Goal: Task Accomplishment & Management: Manage account settings

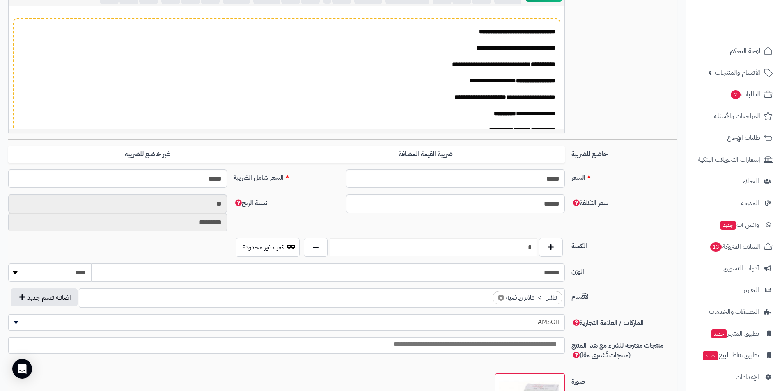
scroll to position [427, 0]
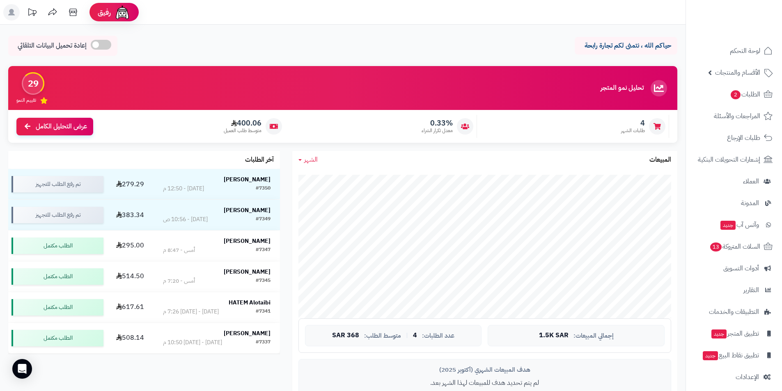
scroll to position [82, 0]
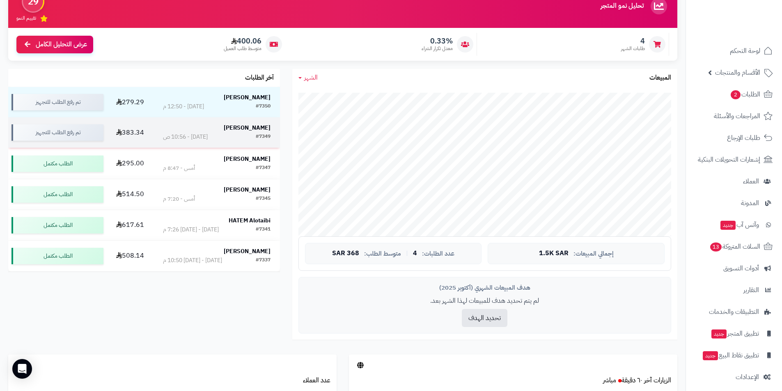
click at [247, 122] on td "فيصل المطيري #7349 اليوم - 10:56 ص" at bounding box center [216, 132] width 126 height 30
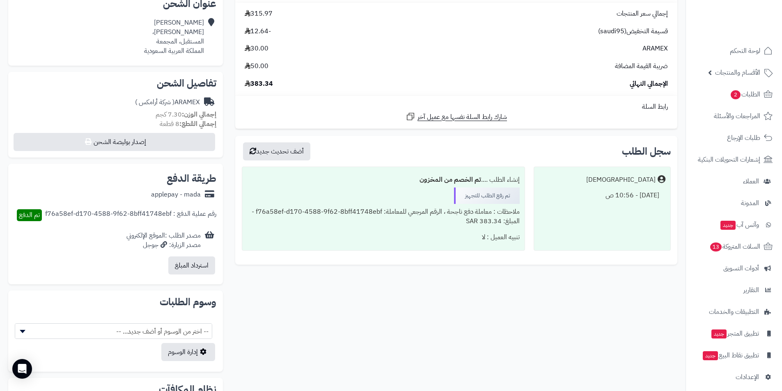
scroll to position [82, 0]
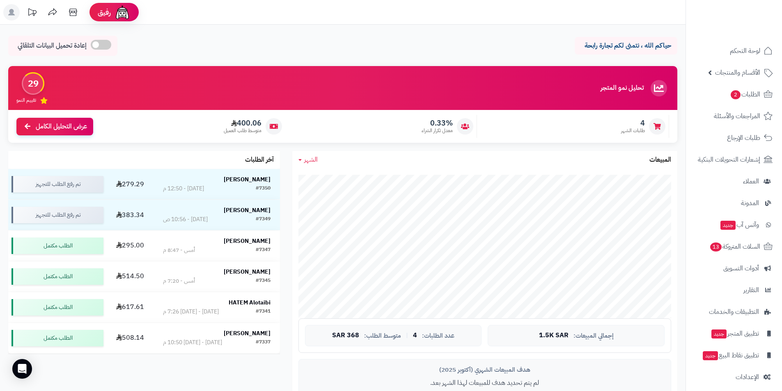
scroll to position [82, 0]
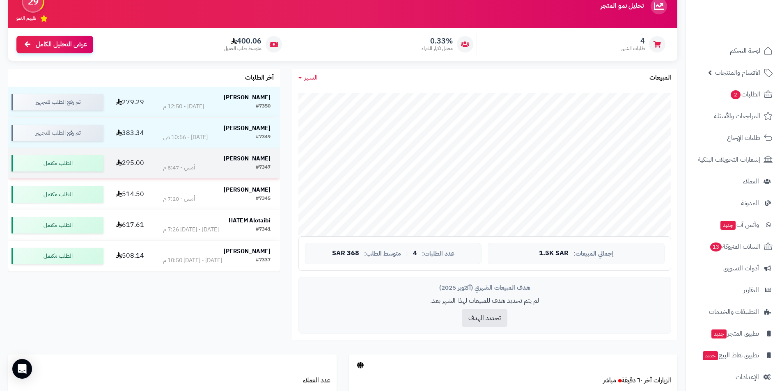
click at [256, 160] on strong "فهد سبعي" at bounding box center [247, 158] width 47 height 9
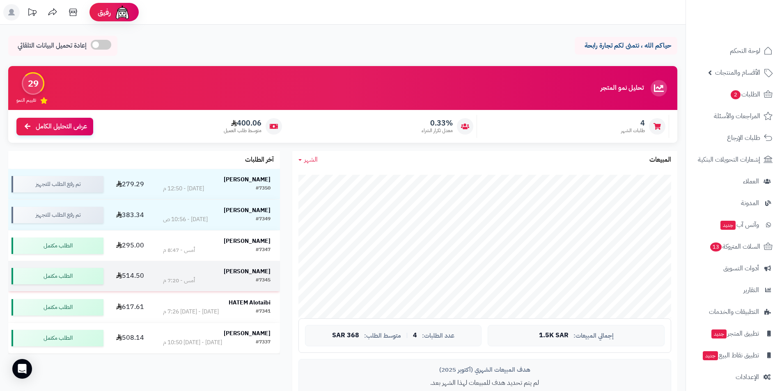
scroll to position [82, 0]
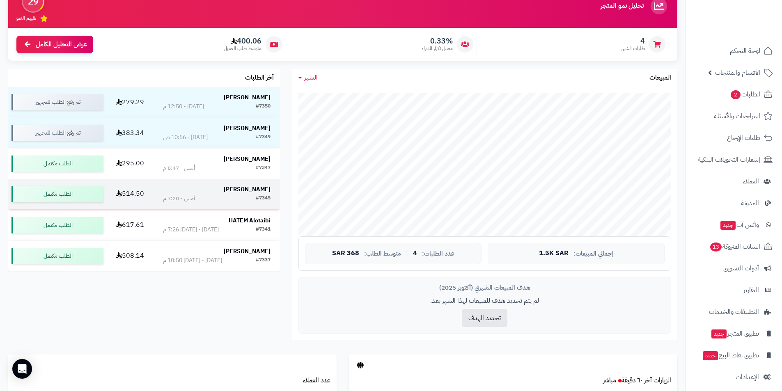
click at [261, 191] on strong "[PERSON_NAME]" at bounding box center [247, 189] width 47 height 9
click at [248, 190] on strong "[PERSON_NAME]" at bounding box center [247, 189] width 47 height 9
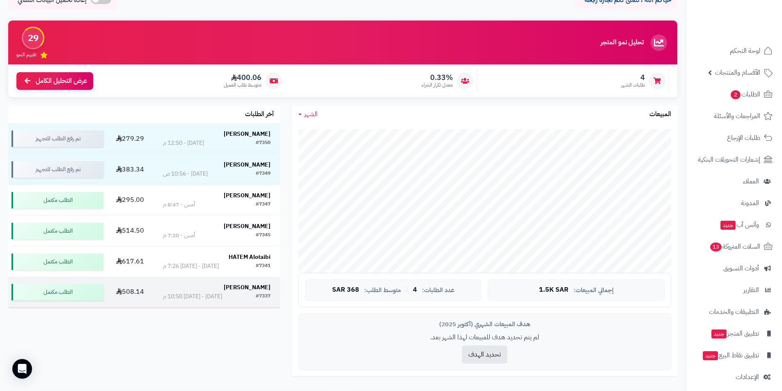
scroll to position [41, 0]
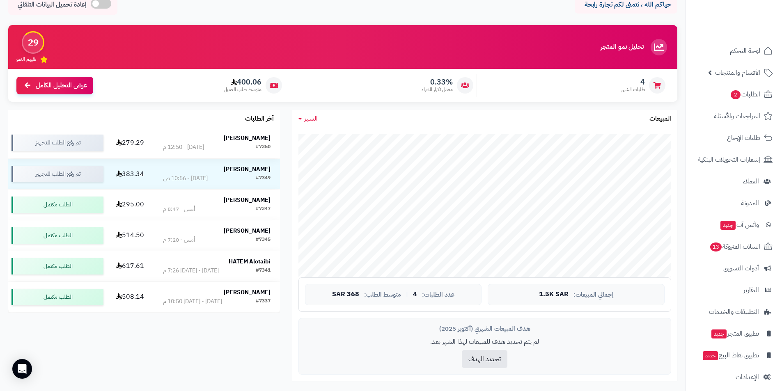
click at [258, 139] on strong "محمد العلويط" at bounding box center [247, 138] width 47 height 9
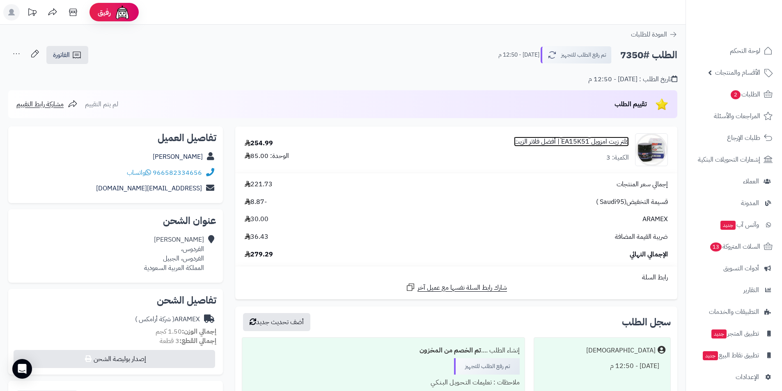
click at [575, 138] on link "فلتر زيت امزويل EA15K51 | أفضل فلاتر الزيت" at bounding box center [571, 141] width 115 height 9
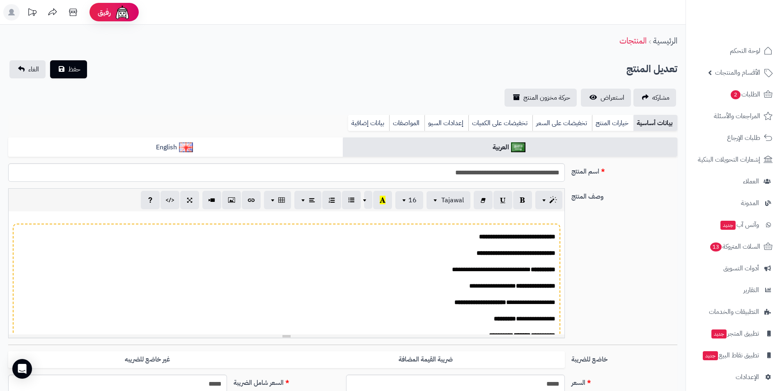
scroll to position [427, 0]
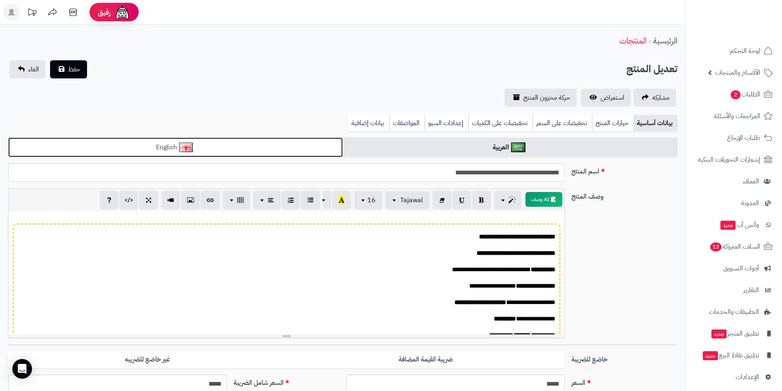
click at [218, 154] on link "English" at bounding box center [175, 147] width 334 height 20
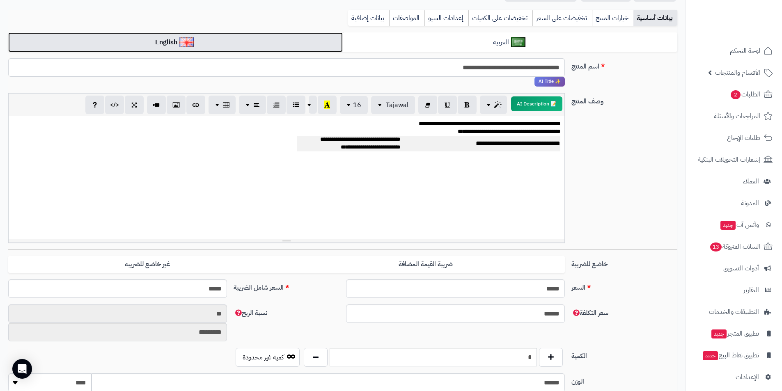
scroll to position [164, 0]
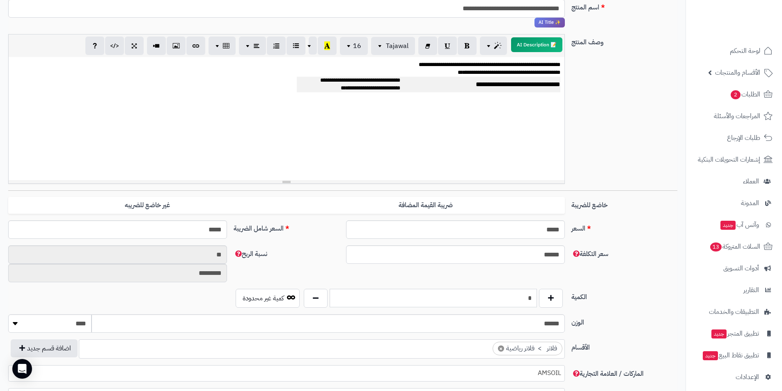
click at [529, 301] on input "*" at bounding box center [432, 298] width 207 height 18
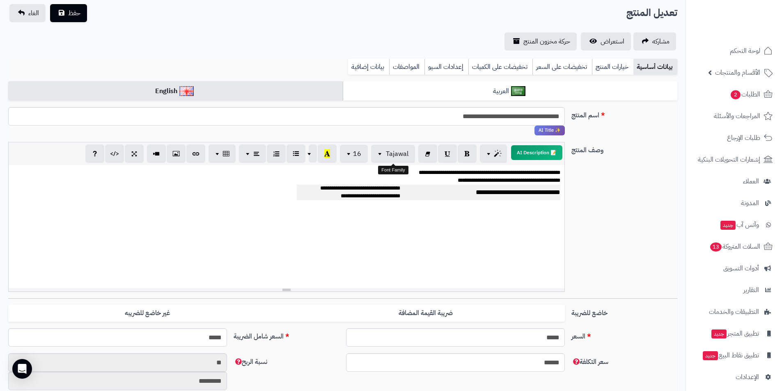
scroll to position [0, 0]
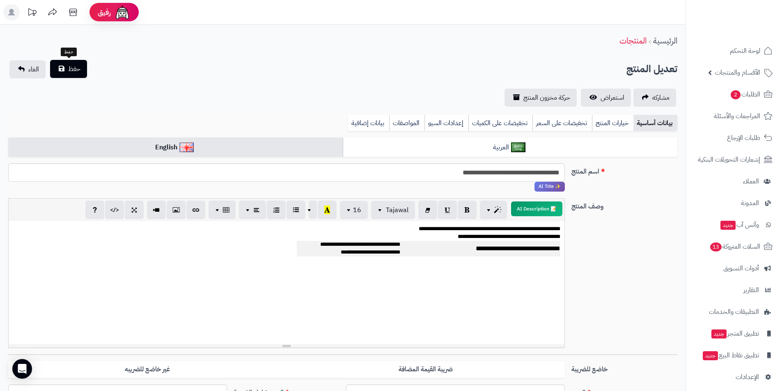
type input "*"
click at [66, 75] on button "حفظ" at bounding box center [68, 69] width 37 height 18
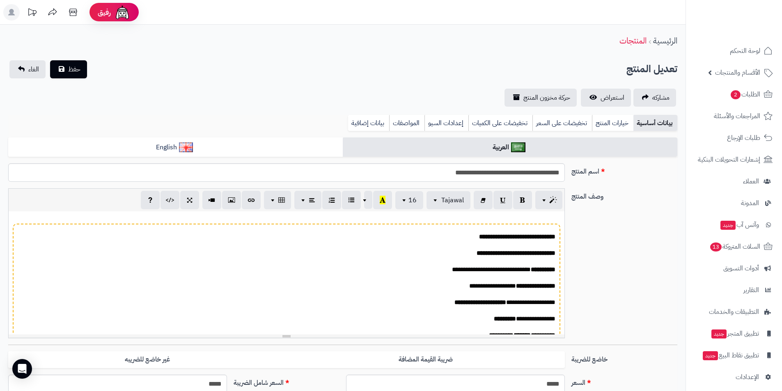
scroll to position [431, 0]
click at [503, 239] on span "**********" at bounding box center [517, 236] width 76 height 6
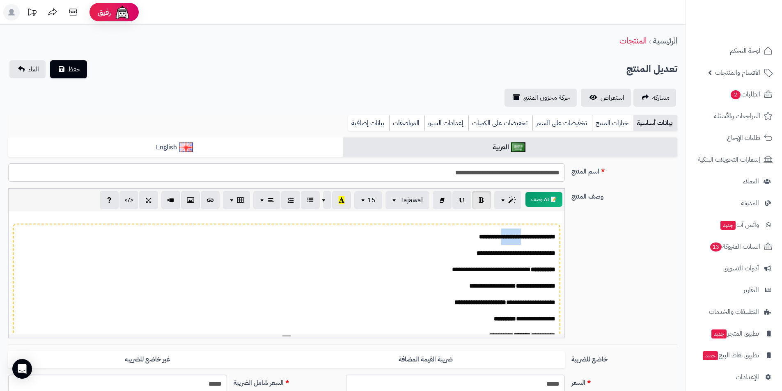
click at [503, 239] on span "**********" at bounding box center [517, 236] width 76 height 6
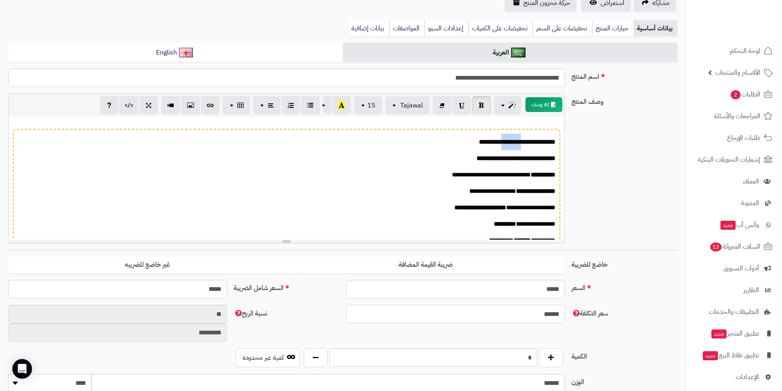
scroll to position [164, 0]
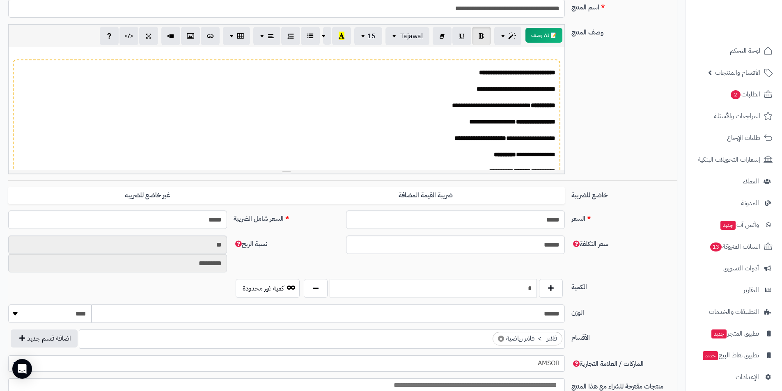
click at [524, 287] on input "*" at bounding box center [432, 288] width 207 height 18
